Goal: Find specific page/section: Find specific page/section

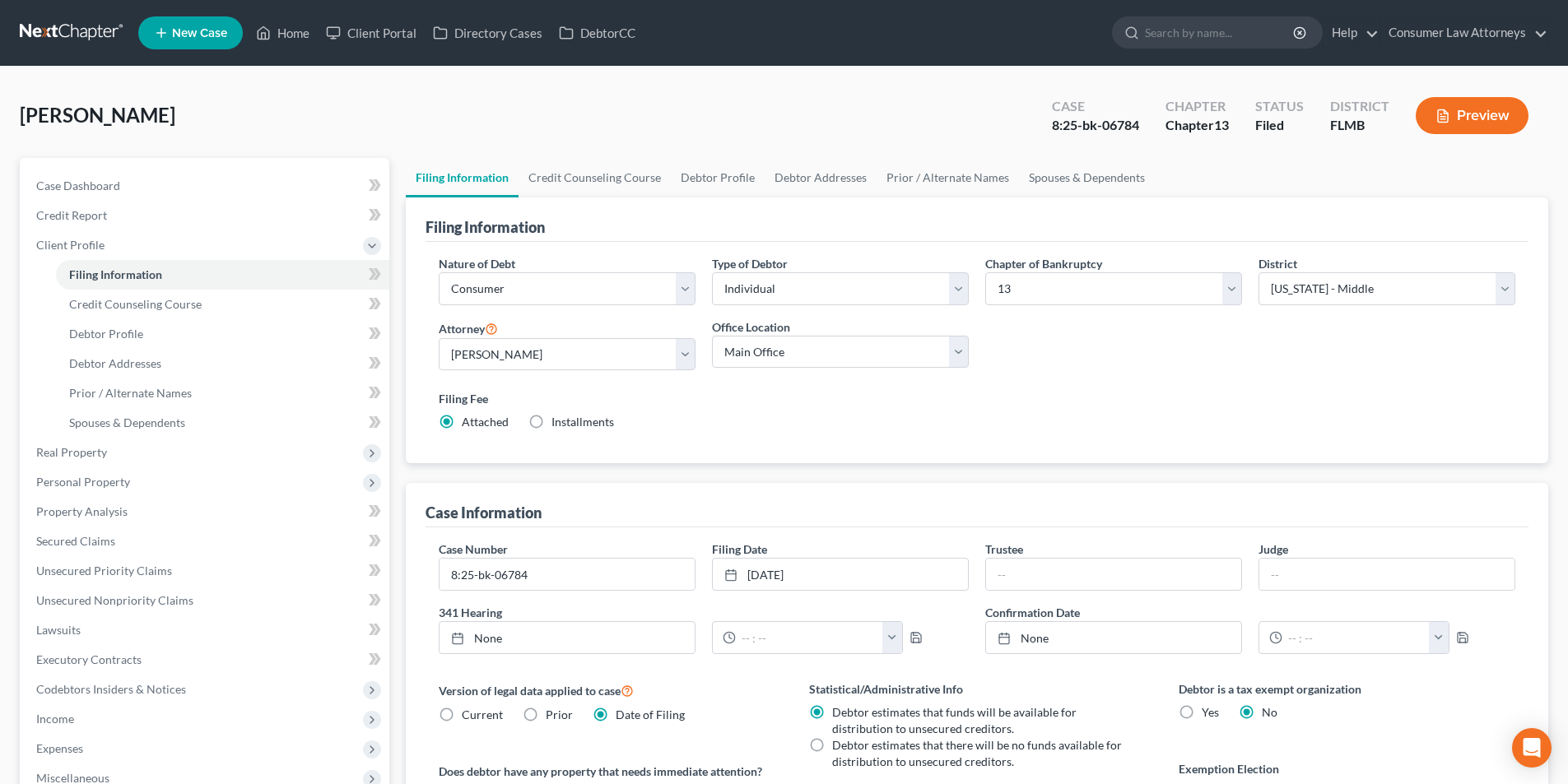
select select "1"
select select "0"
select select "3"
select select "15"
select select "0"
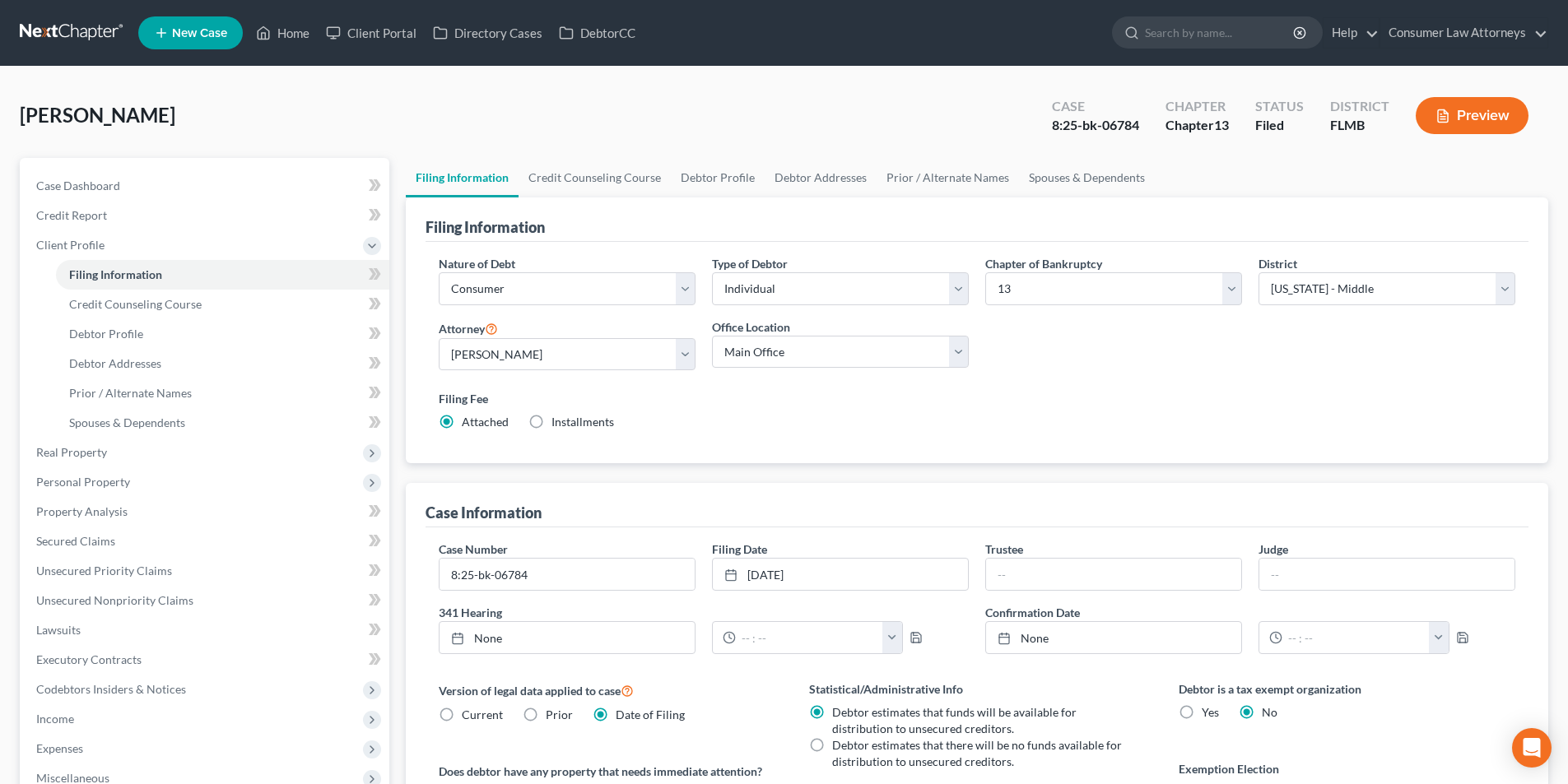
select select "9"
click at [303, 35] on link "Home" at bounding box center [282, 33] width 70 height 30
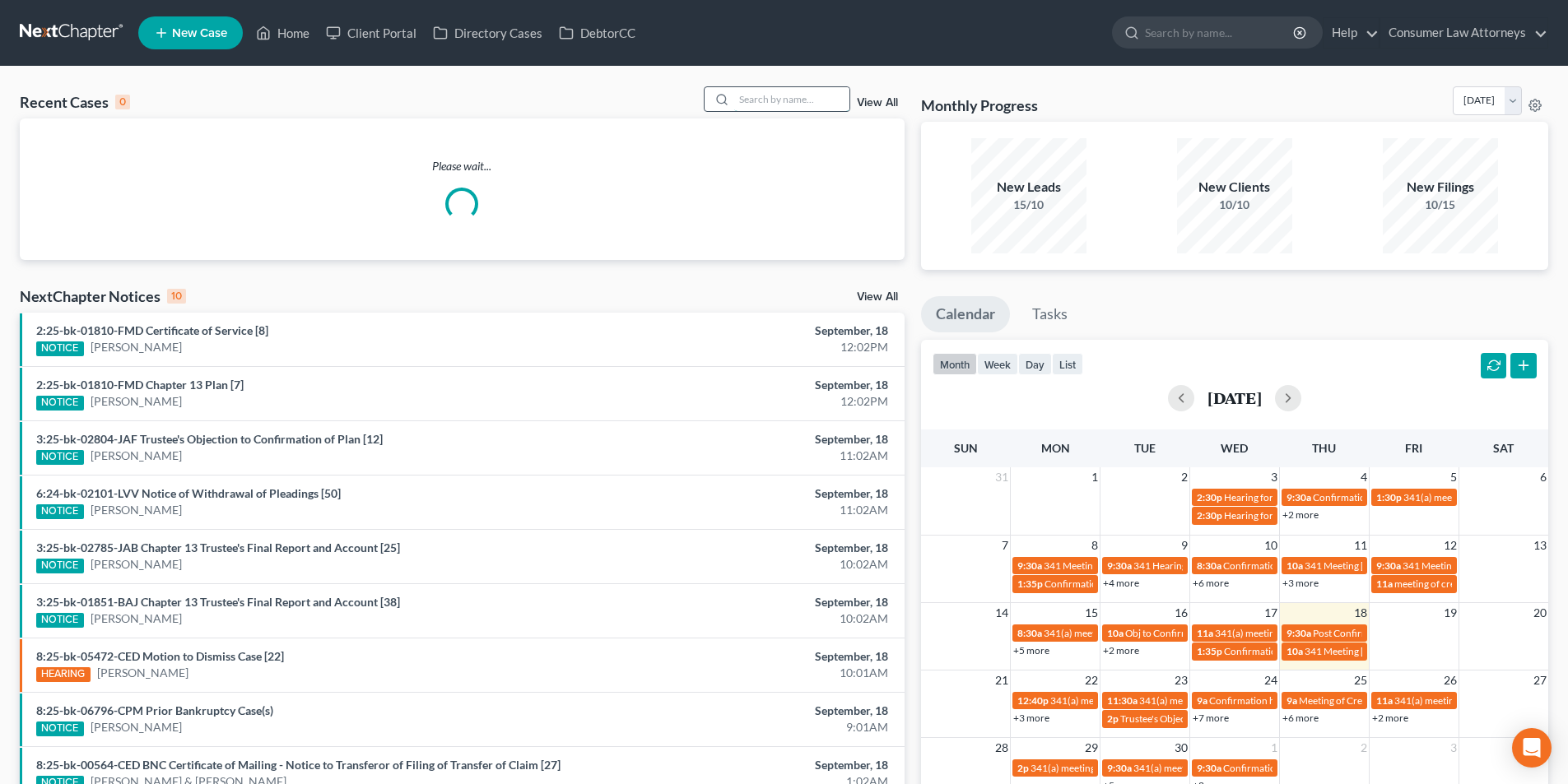
click at [799, 89] on input "search" at bounding box center [791, 98] width 115 height 24
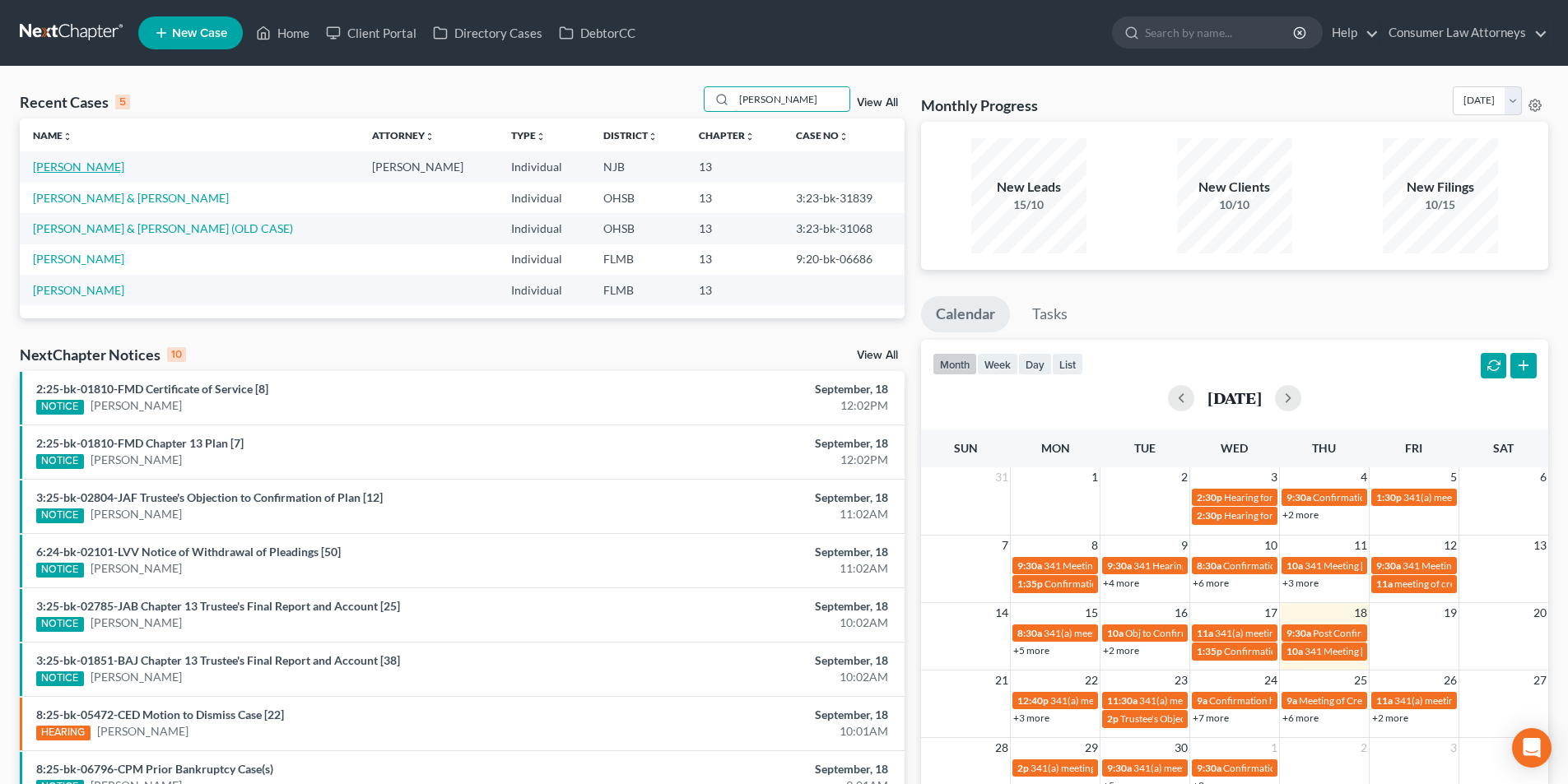
type input "[PERSON_NAME]"
click at [77, 167] on link "[PERSON_NAME]" at bounding box center [79, 167] width 91 height 14
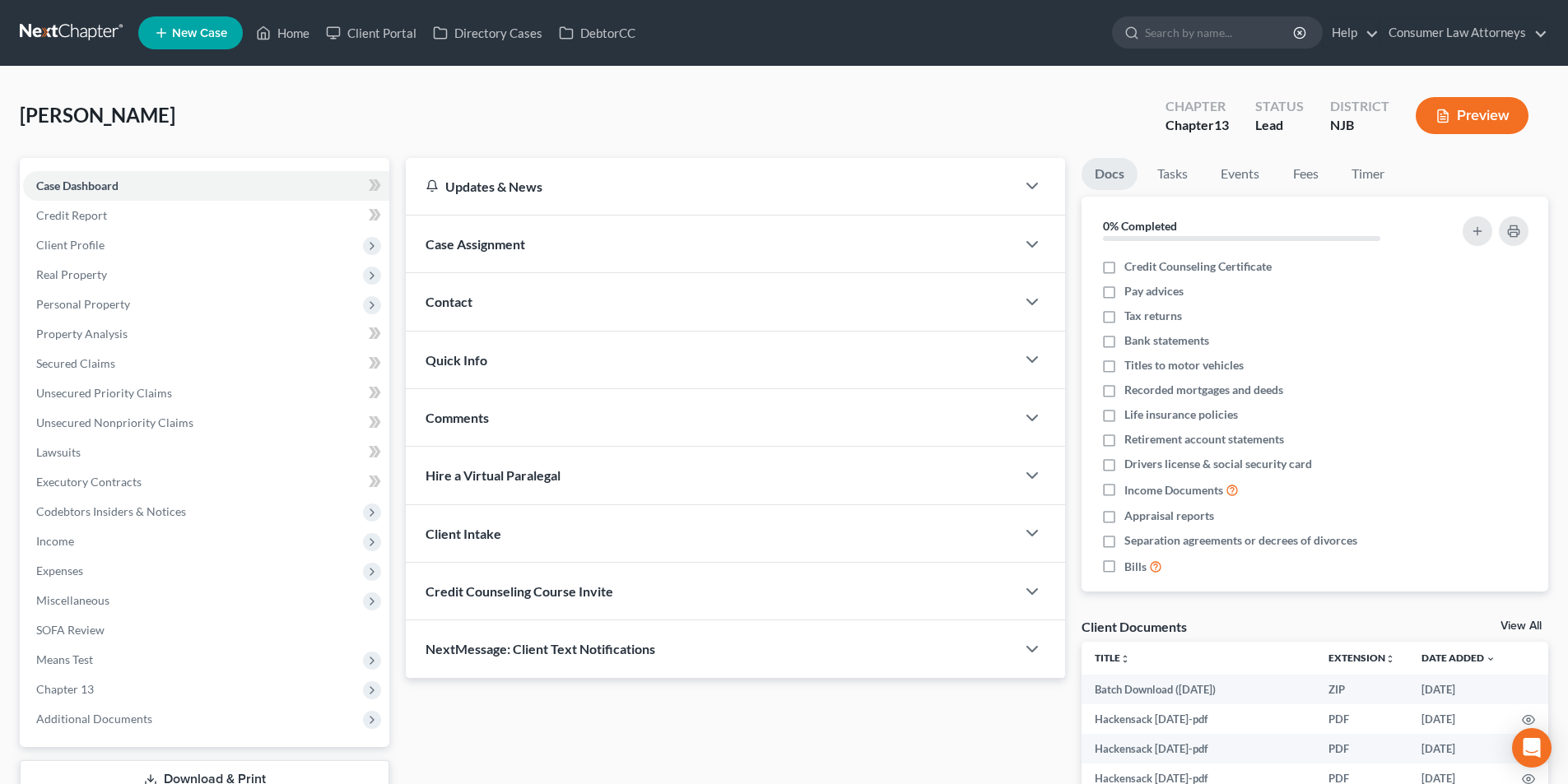
scroll to position [275, 0]
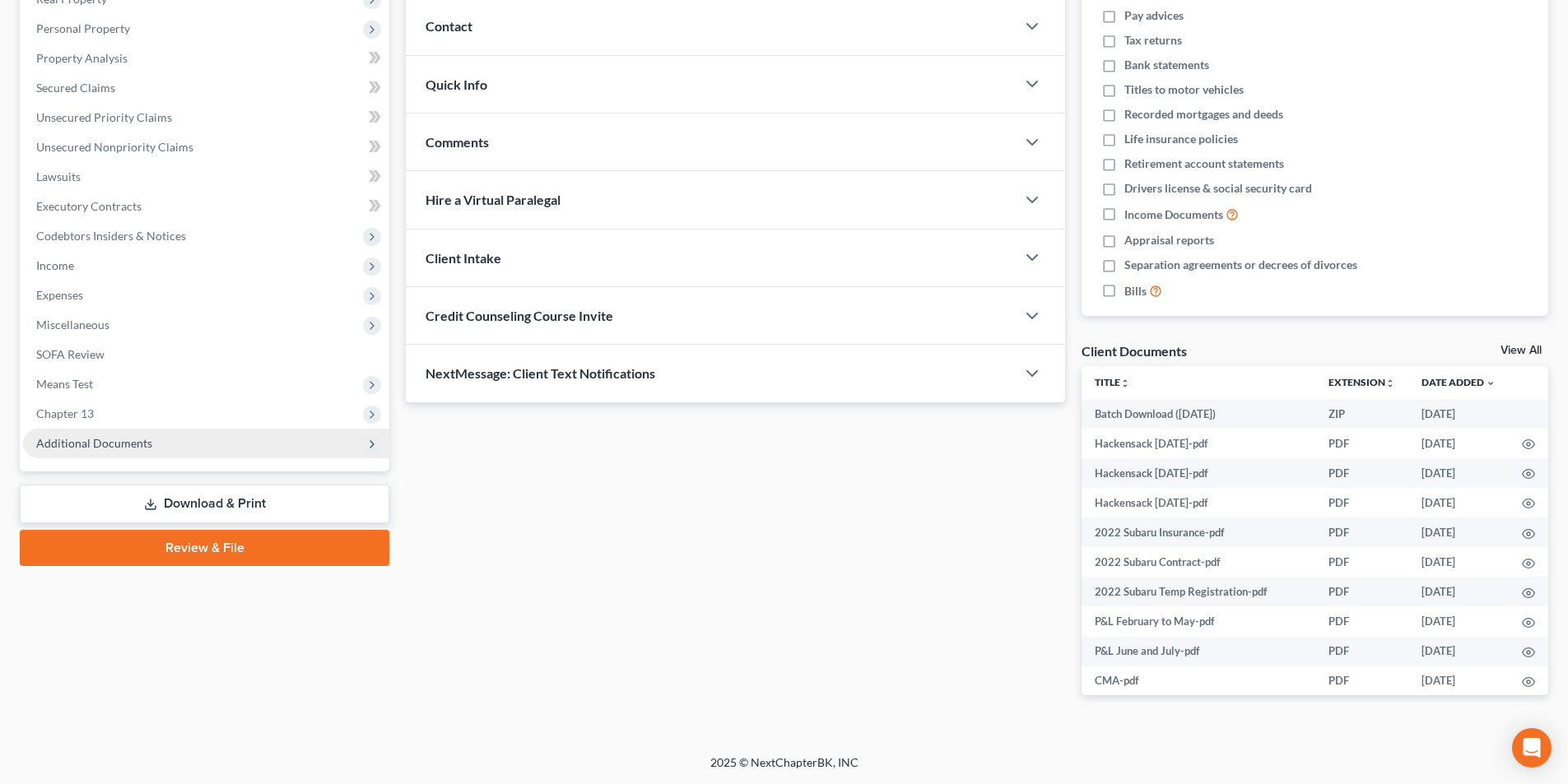
click at [95, 438] on span "Additional Documents" at bounding box center [94, 443] width 116 height 14
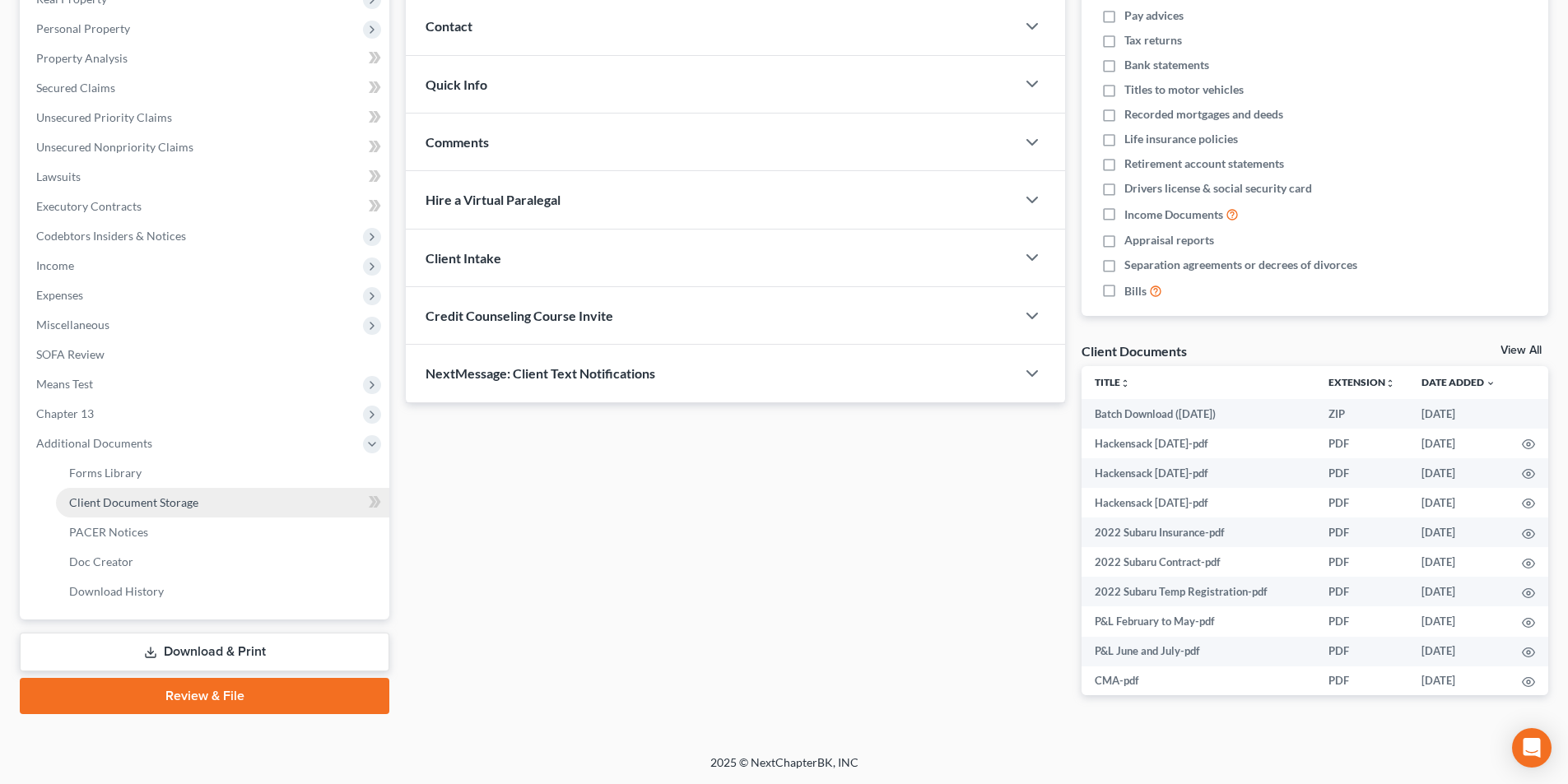
click at [145, 504] on span "Client Document Storage" at bounding box center [133, 502] width 129 height 14
